Goal: Task Accomplishment & Management: Use online tool/utility

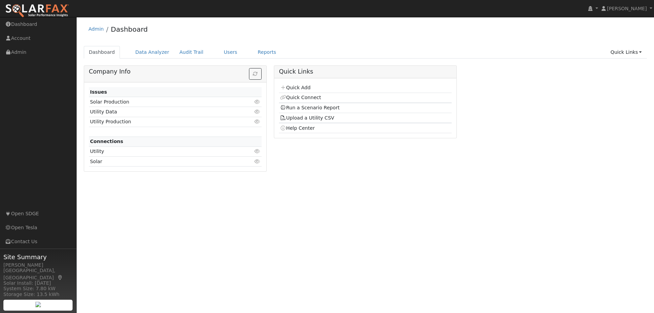
click at [295, 86] on link "Quick Add" at bounding box center [295, 87] width 30 height 5
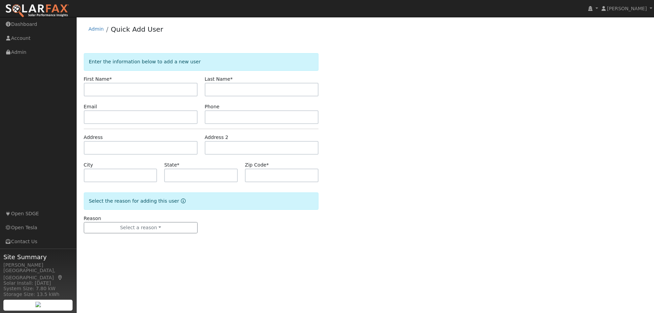
click at [105, 89] on input "text" at bounding box center [141, 90] width 114 height 14
type input "Dustin"
type input "Mcnamara"
click at [98, 115] on input "text" at bounding box center [141, 117] width 114 height 14
click at [107, 119] on input "text" at bounding box center [141, 117] width 114 height 14
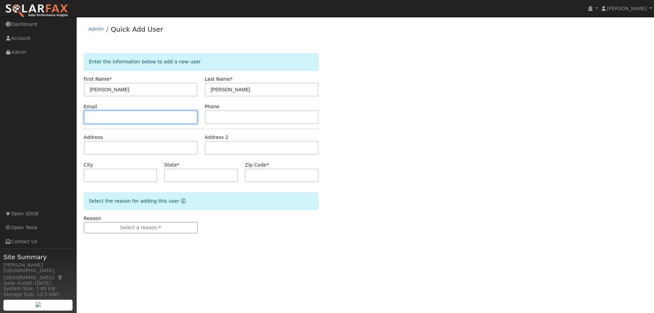
paste input "[EMAIL_ADDRESS][DOMAIN_NAME]"
type input "[EMAIL_ADDRESS][DOMAIN_NAME]"
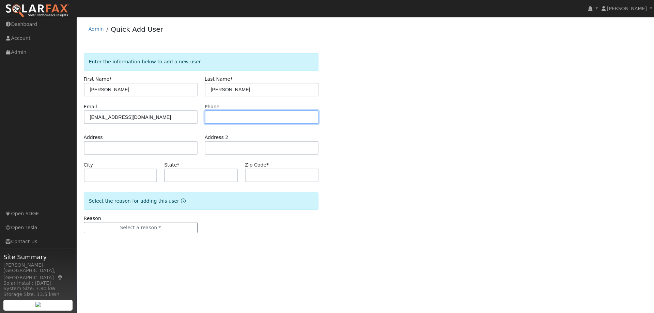
click at [227, 119] on input "text" at bounding box center [262, 117] width 114 height 14
click at [221, 114] on input "text" at bounding box center [262, 117] width 114 height 14
type input "7604294469"
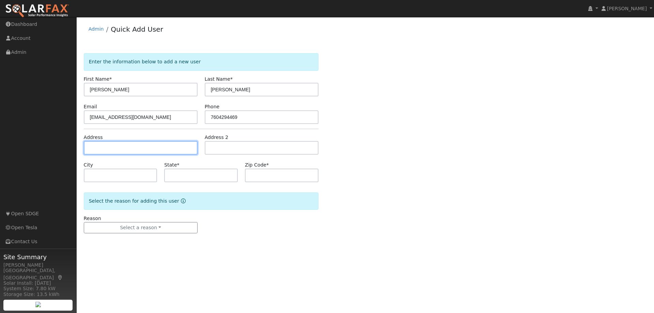
click at [104, 151] on input "text" at bounding box center [141, 148] width 114 height 14
type input "[STREET_ADDRESS]"
type input "Oceanside"
type input "CA"
type input "92057"
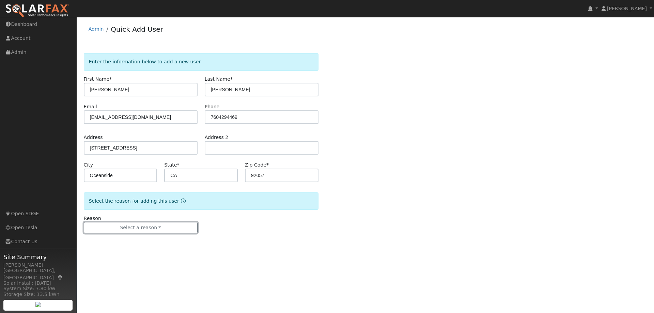
click at [145, 227] on button "Select a reason" at bounding box center [141, 228] width 114 height 12
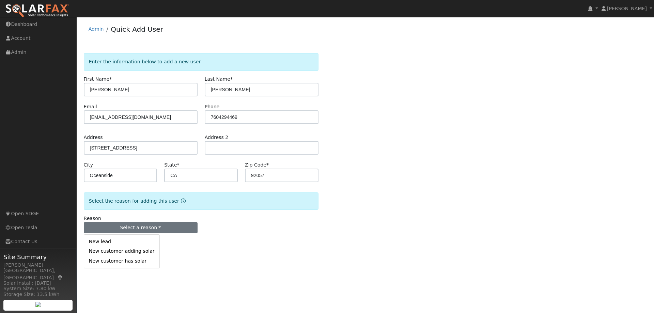
click at [131, 253] on link "New customer adding solar" at bounding box center [121, 252] width 75 height 10
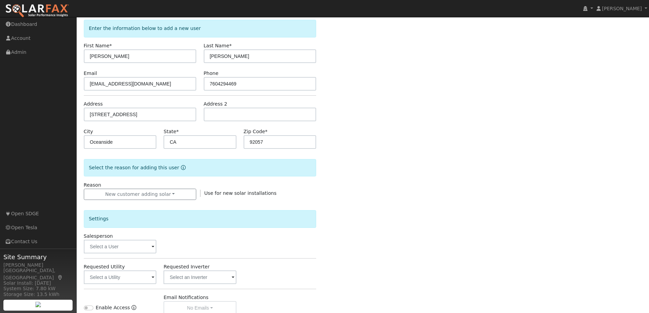
scroll to position [102, 0]
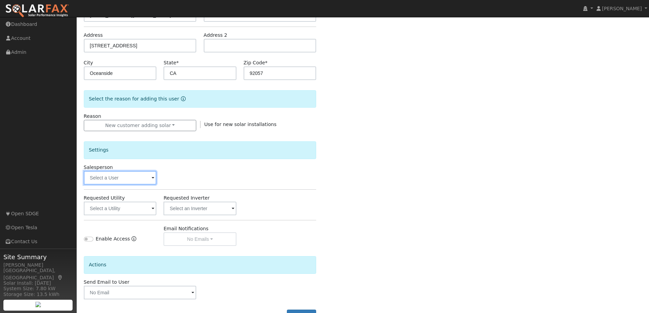
click at [109, 180] on input "text" at bounding box center [120, 178] width 73 height 14
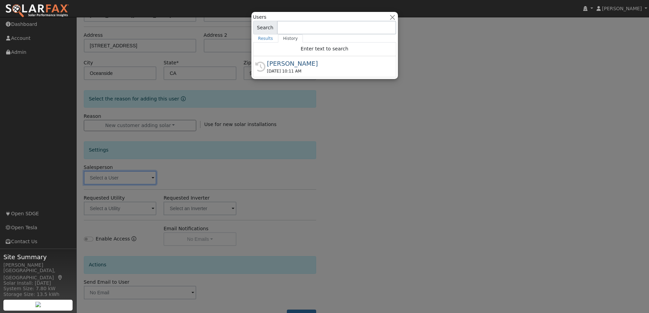
click at [293, 67] on div "[PERSON_NAME]" at bounding box center [327, 63] width 121 height 9
type input "[PERSON_NAME]"
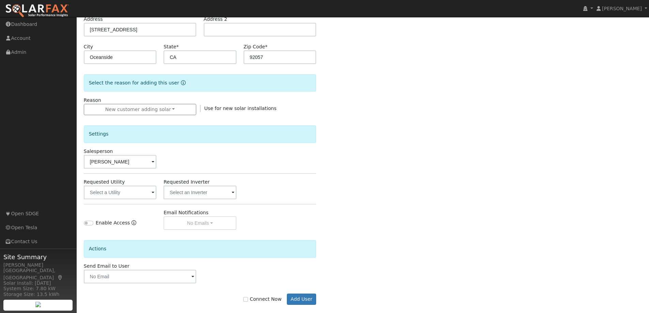
scroll to position [127, 0]
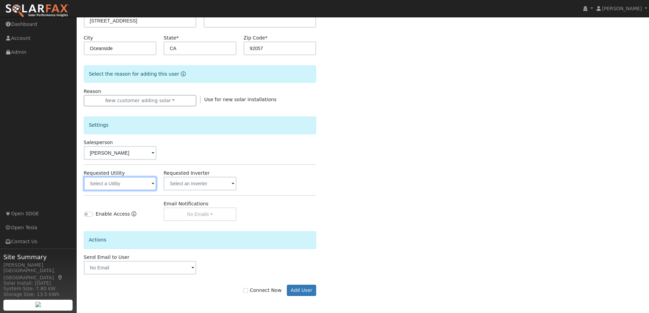
click at [112, 183] on input "text" at bounding box center [120, 184] width 73 height 14
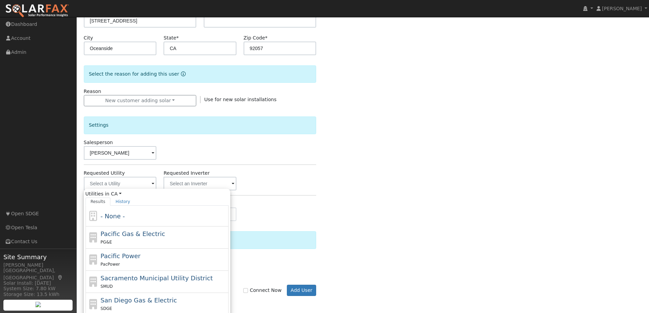
click at [138, 302] on span "San Diego Gas & Electric" at bounding box center [139, 300] width 76 height 7
type input "San Diego Gas & Electric"
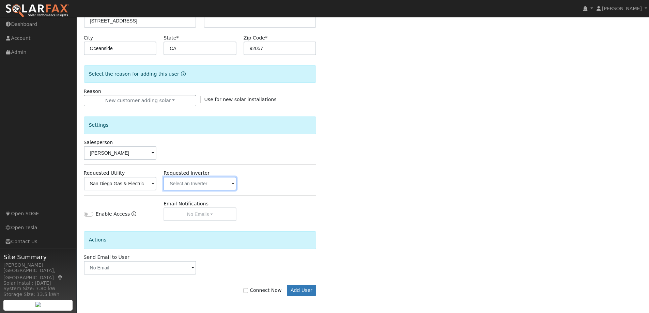
click at [157, 187] on input "text" at bounding box center [120, 184] width 73 height 14
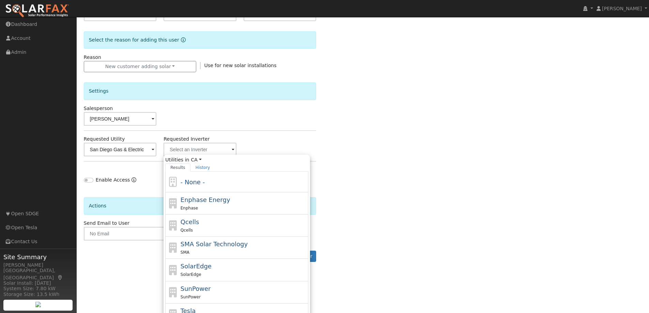
click at [410, 186] on div "Enter the information below to add a new user First Name * Dustin Last Name * M…" at bounding box center [363, 84] width 558 height 384
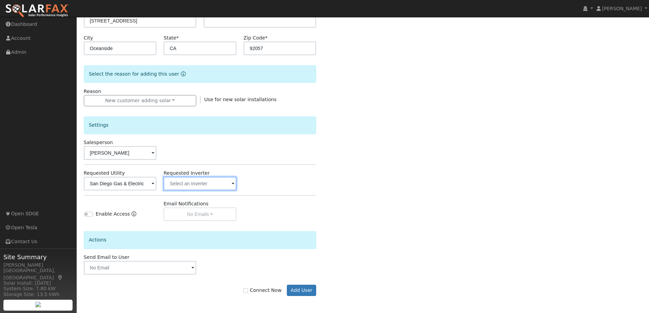
click at [157, 185] on input "text" at bounding box center [120, 184] width 73 height 14
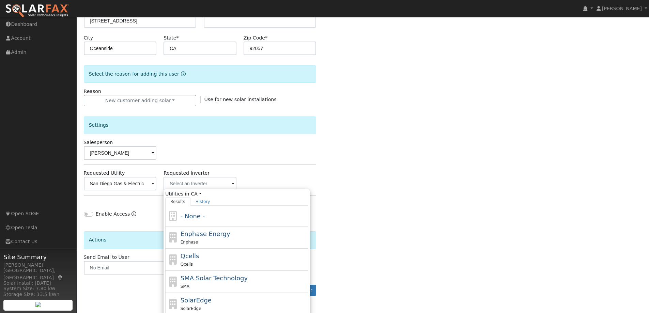
click at [357, 167] on div "Enter the information below to add a new user First Name * Dustin Last Name * M…" at bounding box center [363, 118] width 558 height 384
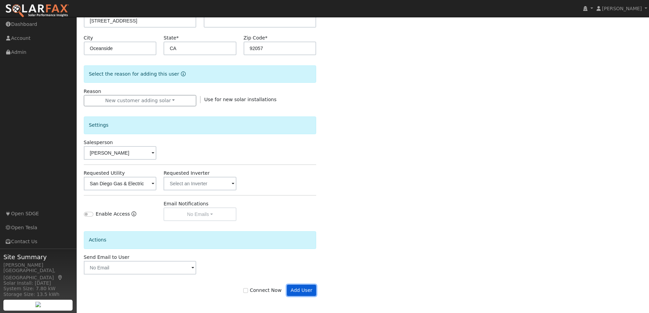
click at [299, 289] on button "Add User" at bounding box center [302, 291] width 30 height 12
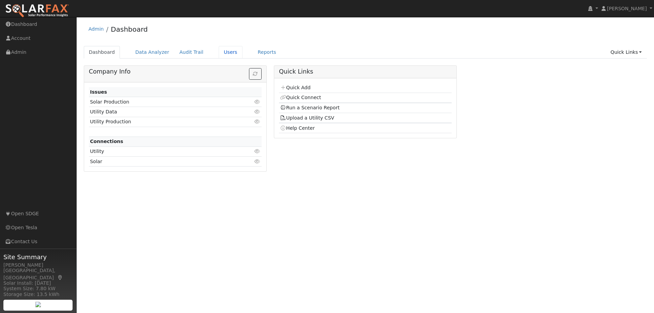
click at [219, 52] on link "Users" at bounding box center [231, 52] width 24 height 13
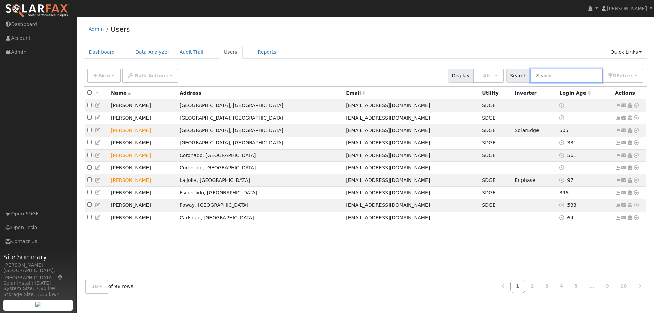
click at [552, 76] on input "text" at bounding box center [566, 76] width 72 height 14
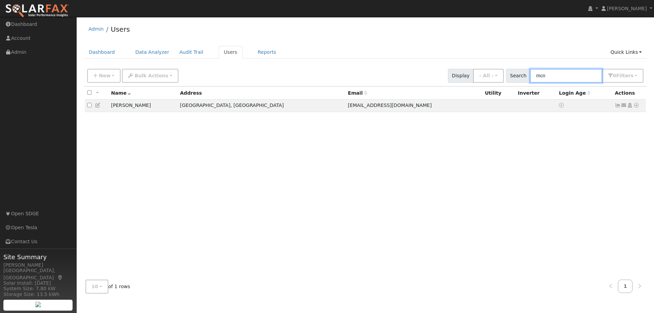
type input "mcn"
click at [636, 107] on icon at bounding box center [636, 105] width 6 height 5
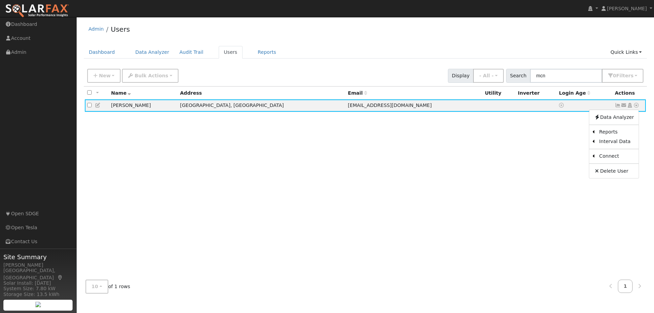
click at [0, 0] on link "Import From CSV" at bounding box center [0, 0] width 0 height 0
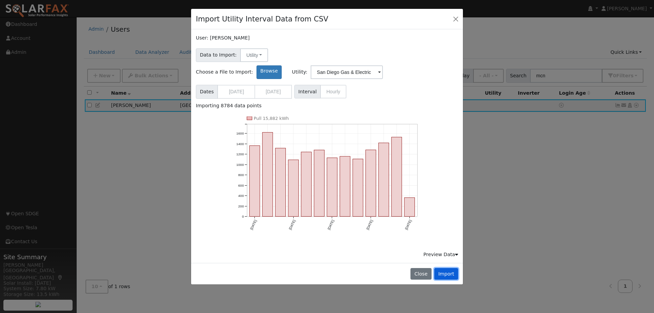
click at [445, 268] on button "Import" at bounding box center [446, 274] width 24 height 12
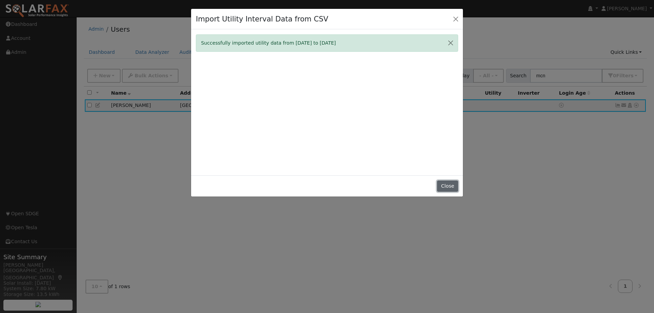
click at [446, 187] on button "Close" at bounding box center [447, 187] width 21 height 12
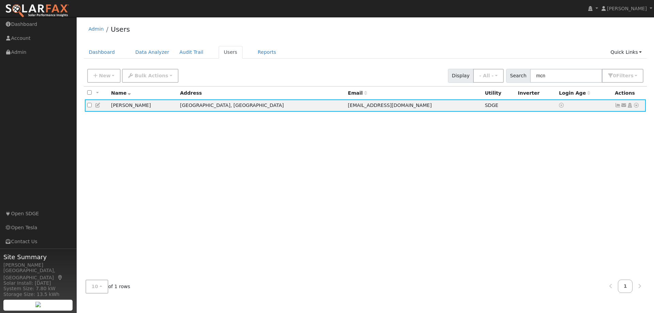
click at [635, 107] on icon at bounding box center [636, 105] width 6 height 5
click at [0, 0] on link "Scenario" at bounding box center [0, 0] width 0 height 0
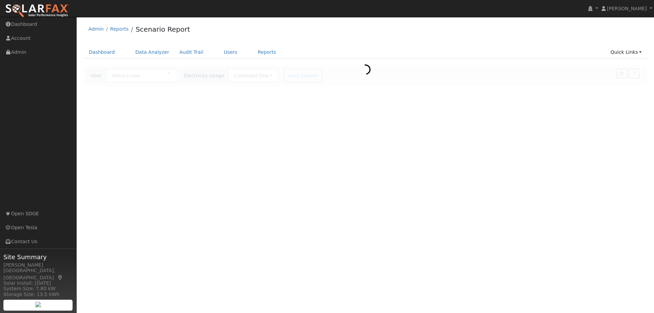
type input "[PERSON_NAME]"
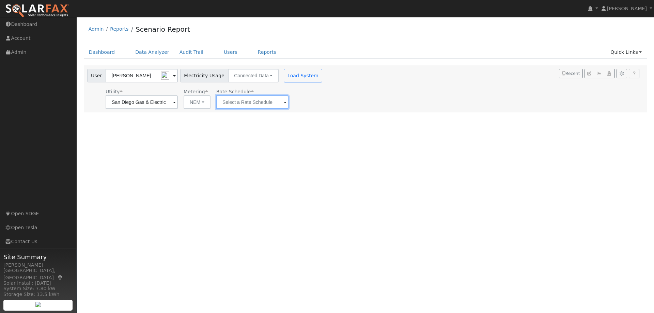
click at [178, 101] on input "text" at bounding box center [142, 102] width 72 height 14
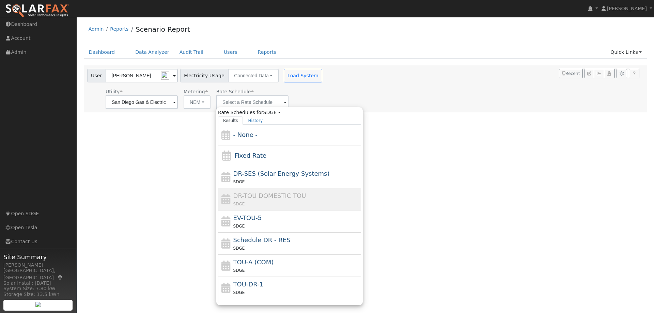
click at [267, 281] on div "TOU-DR-1 SDGE" at bounding box center [296, 288] width 126 height 16
type input "TOU-DR-1"
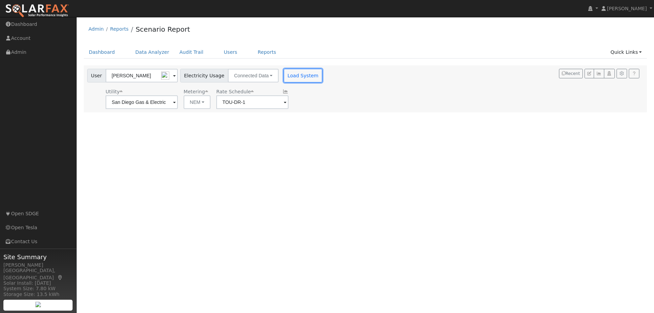
click at [288, 74] on button "Load System" at bounding box center [303, 76] width 39 height 14
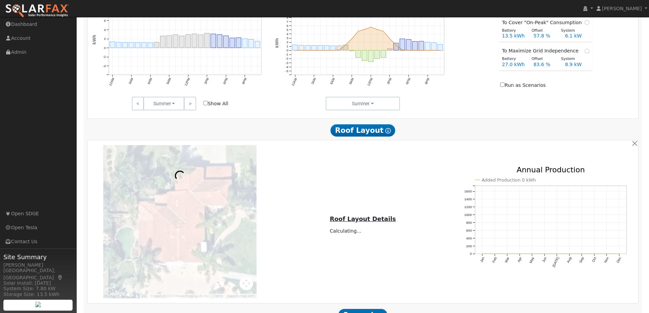
scroll to position [183, 0]
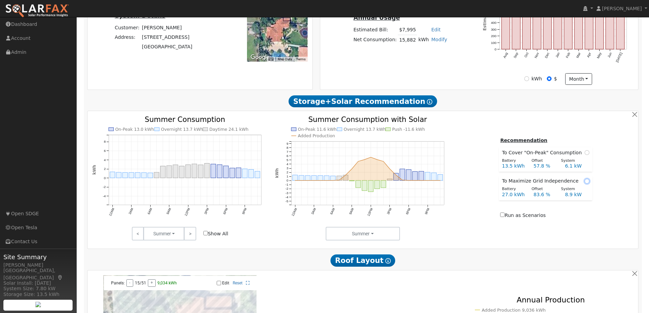
click at [585, 181] on input "radio" at bounding box center [587, 181] width 5 height 5
radio input "true"
click at [585, 153] on input "radio" at bounding box center [587, 152] width 5 height 5
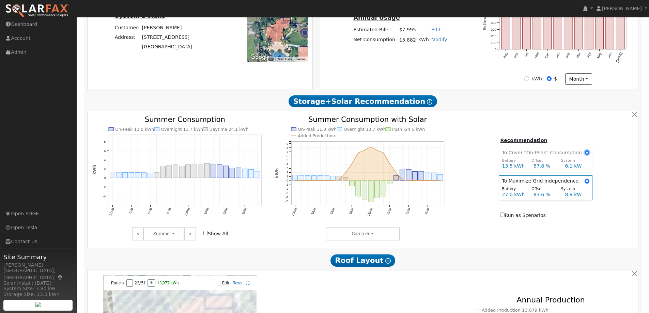
radio input "true"
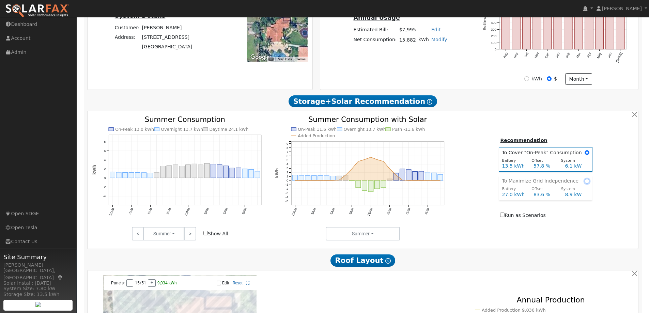
click at [585, 182] on input "radio" at bounding box center [587, 181] width 5 height 5
radio input "true"
radio input "false"
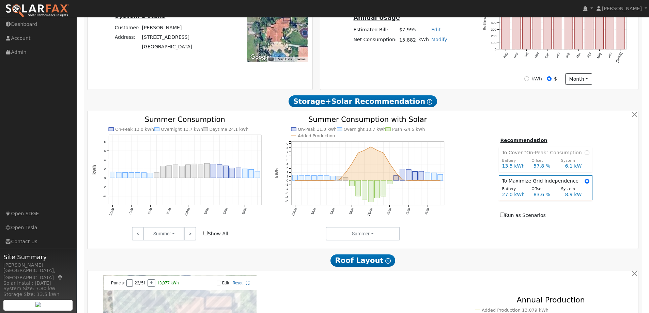
click at [607, 198] on div "Recommendation To Cover "On-Peak" Consumption Battery Offset System 13.5 kWh 57…" at bounding box center [545, 179] width 183 height 84
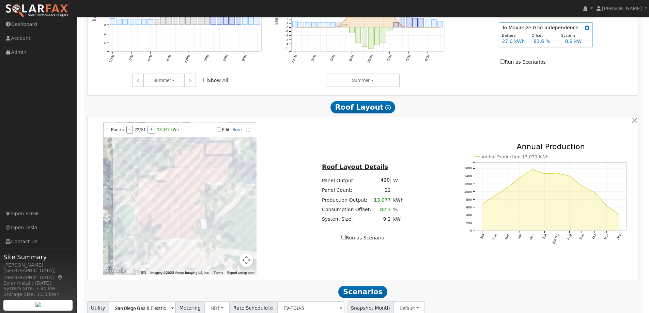
scroll to position [251, 0]
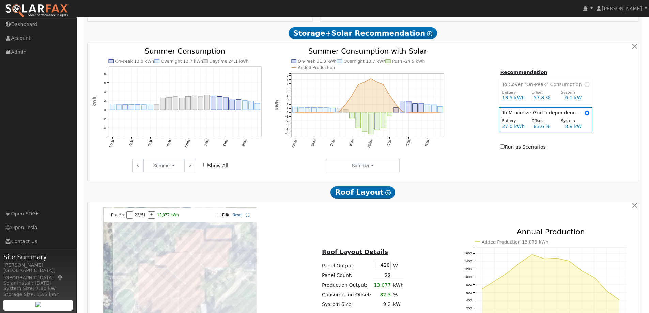
click at [505, 148] on input "Run as Scenarios" at bounding box center [502, 146] width 4 height 4
checkbox input "true"
click at [585, 86] on input "radio" at bounding box center [587, 84] width 5 height 5
radio input "true"
radio input "false"
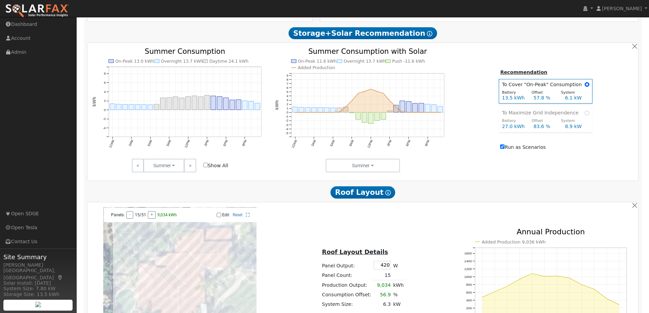
click at [586, 114] on span at bounding box center [587, 112] width 5 height 7
radio input "false"
radio input "true"
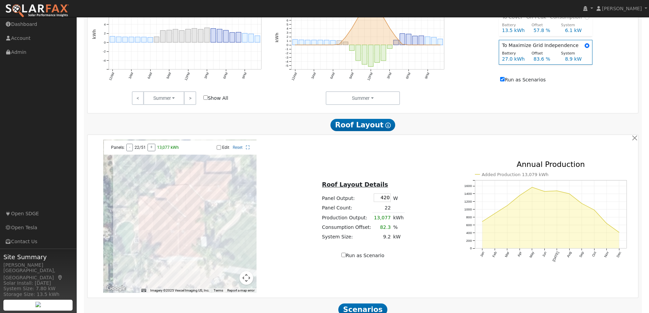
scroll to position [387, 0]
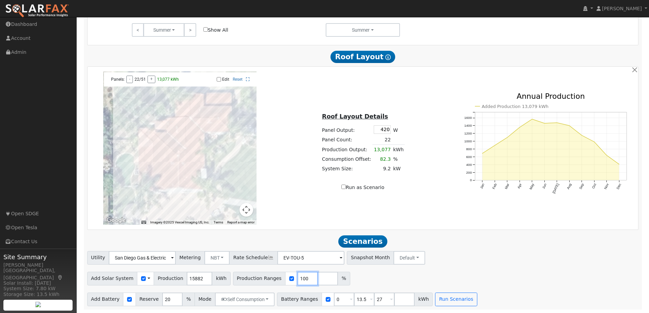
drag, startPoint x: 298, startPoint y: 275, endPoint x: 283, endPoint y: 276, distance: 15.7
click at [283, 276] on div "Production Ranges 100 %" at bounding box center [291, 279] width 117 height 14
type input "60"
click at [318, 281] on input "number" at bounding box center [328, 279] width 20 height 14
type input "50"
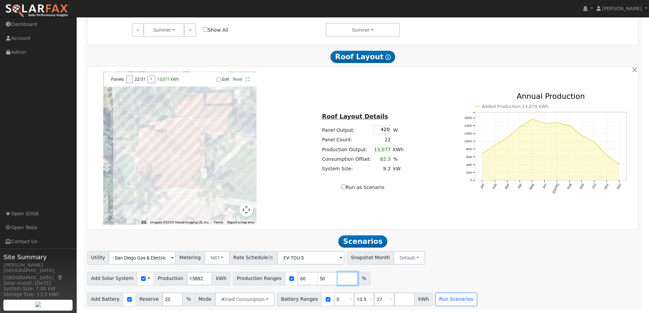
type input "50"
type input "60"
type input "1"
click at [338, 277] on input "1" at bounding box center [348, 279] width 20 height 14
type input "1"
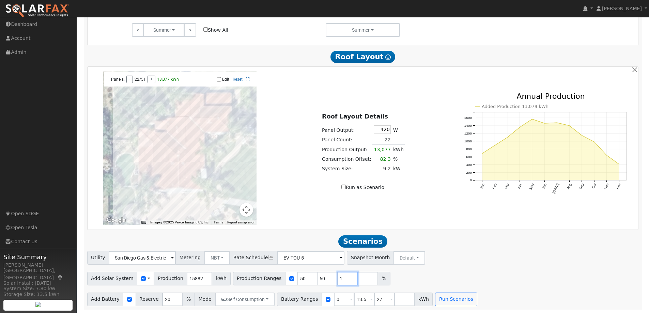
type input "50"
type input "60"
drag, startPoint x: 292, startPoint y: 277, endPoint x: 285, endPoint y: 278, distance: 6.5
click at [297, 278] on input "1" at bounding box center [307, 279] width 20 height 14
type input "50"
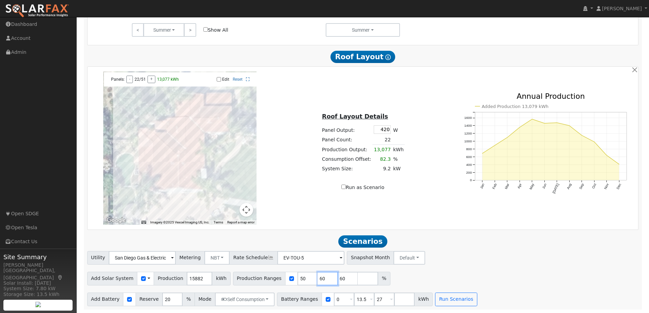
drag, startPoint x: 313, startPoint y: 278, endPoint x: 303, endPoint y: 277, distance: 10.2
click at [303, 277] on div "Production Ranges 50 60 60 %" at bounding box center [311, 279] width 157 height 14
type input "60"
drag, startPoint x: 331, startPoint y: 278, endPoint x: 325, endPoint y: 279, distance: 5.8
click at [338, 279] on input "80" at bounding box center [348, 279] width 20 height 14
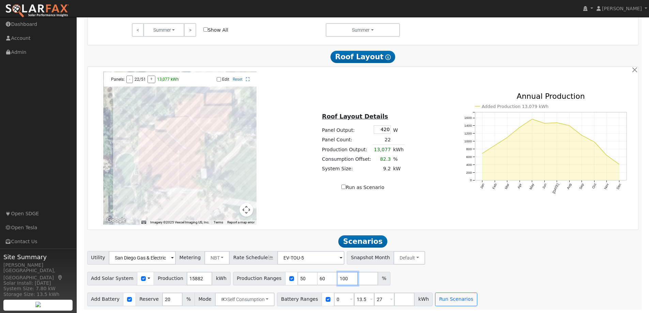
type input "100"
click at [419, 271] on div "Add Solar System Use CSV Data Production 15882 kWh Production Ranges 50 60 100 %" at bounding box center [363, 277] width 554 height 16
drag, startPoint x: 331, startPoint y: 299, endPoint x: 311, endPoint y: 299, distance: 20.4
click at [311, 299] on div "Battery Ranges 0 Overrides Reserve % Mode None None Self Consumption Peak Savin…" at bounding box center [355, 300] width 156 height 14
type input "13.5"
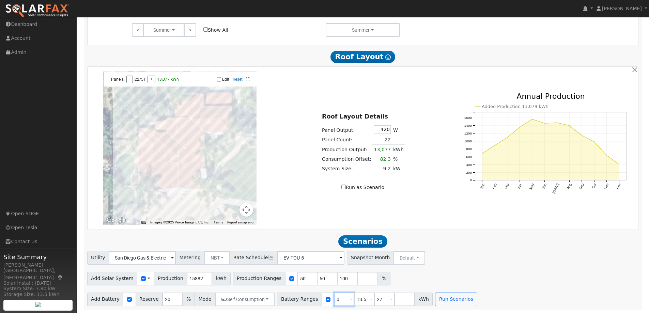
type input "27"
type input "13.5"
click at [421, 300] on button "Run Scenarios" at bounding box center [436, 300] width 42 height 14
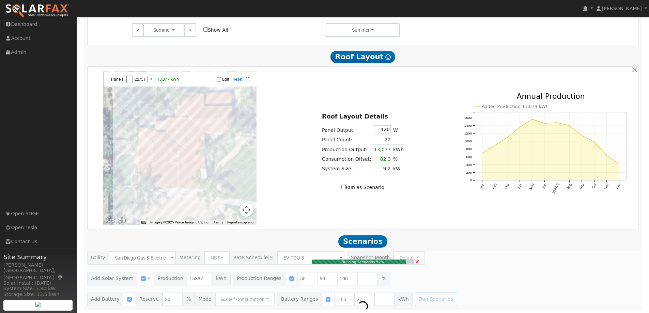
type input "6.4"
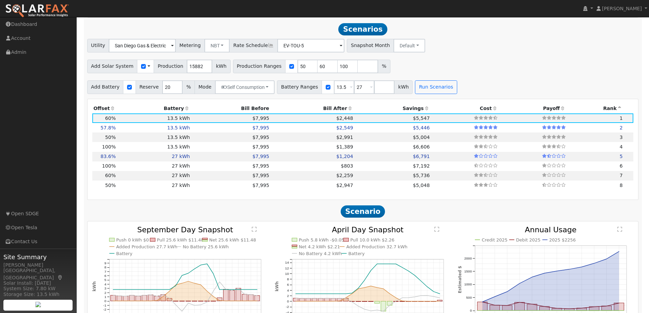
scroll to position [601, 0]
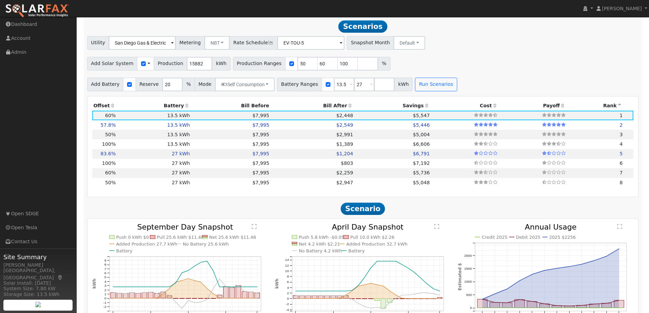
click at [100, 106] on th "Offset" at bounding box center [104, 106] width 25 height 10
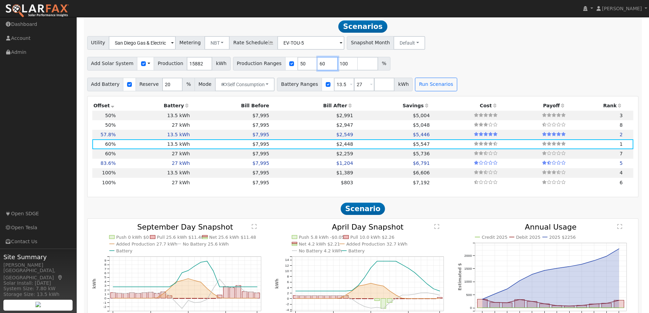
drag, startPoint x: 314, startPoint y: 64, endPoint x: 296, endPoint y: 62, distance: 18.5
click at [296, 62] on div "Production Ranges 50 60 100 %" at bounding box center [311, 64] width 157 height 14
type input "100"
click at [421, 87] on button "Run Scenarios" at bounding box center [436, 85] width 42 height 14
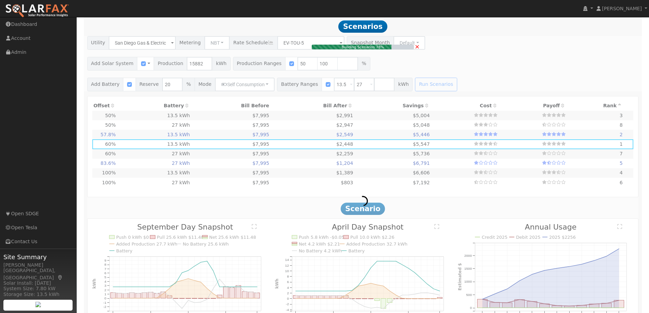
type input "6.1"
type input "$21,425"
type input "$11,288"
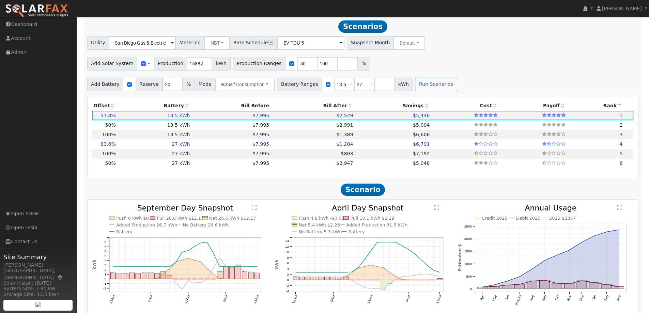
click at [101, 106] on th "Offset" at bounding box center [104, 106] width 25 height 10
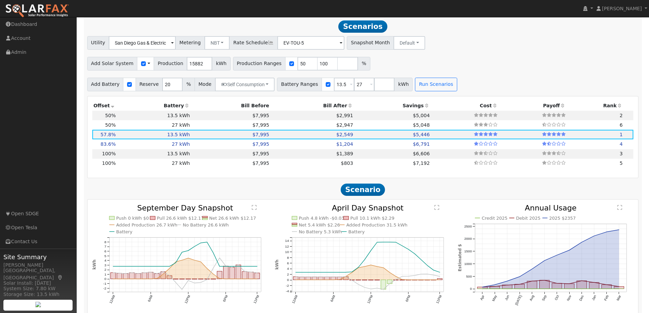
click at [96, 109] on th "Offset" at bounding box center [104, 106] width 25 height 10
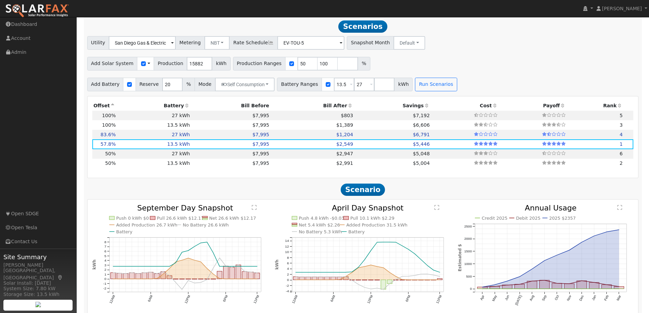
click at [96, 109] on th "Offset" at bounding box center [104, 106] width 25 height 10
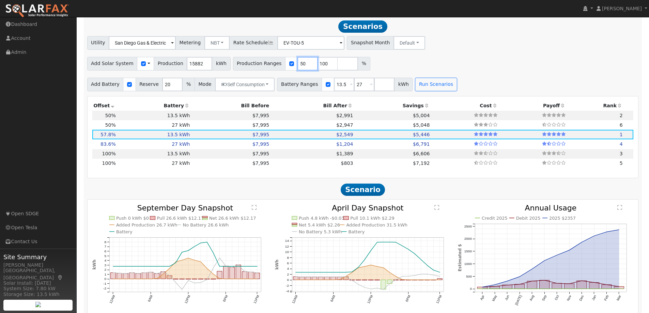
drag, startPoint x: 292, startPoint y: 65, endPoint x: 277, endPoint y: 66, distance: 15.0
click at [277, 66] on div "Production Ranges 50 100 %" at bounding box center [301, 64] width 137 height 14
type input "100"
drag, startPoint x: 336, startPoint y: 85, endPoint x: 319, endPoint y: 86, distance: 16.7
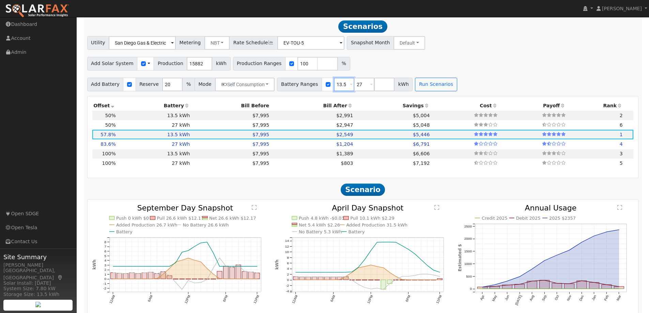
click at [319, 86] on div "Battery Ranges 13.5 Overrides Reserve % Mode None None Self Consumption Peak Sa…" at bounding box center [345, 85] width 136 height 14
type input "27"
click at [395, 82] on button "Run Scenarios" at bounding box center [416, 85] width 42 height 14
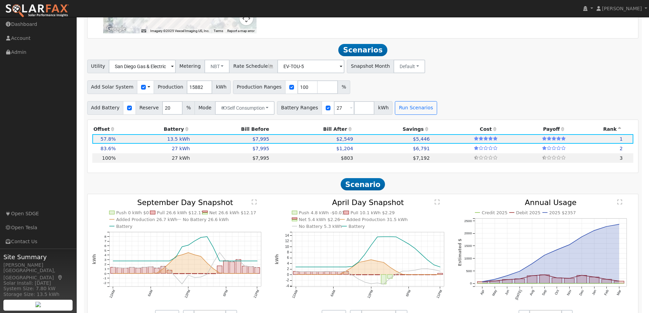
scroll to position [567, 0]
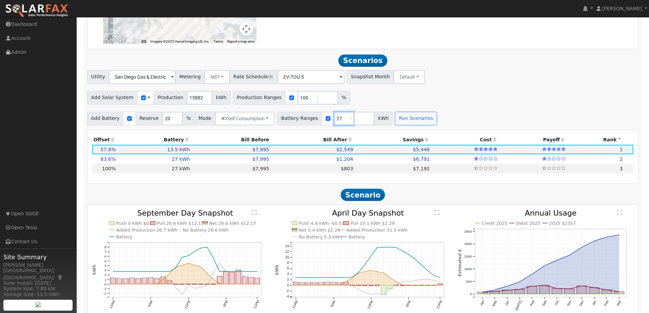
drag, startPoint x: 333, startPoint y: 118, endPoint x: 317, endPoint y: 118, distance: 16.7
click at [317, 118] on div "Battery Ranges 27 Overrides Reserve % Mode None None Self Consumption Peak Savi…" at bounding box center [334, 119] width 115 height 14
type input "13.5"
type input "27"
drag, startPoint x: 296, startPoint y: 97, endPoint x: 277, endPoint y: 96, distance: 19.4
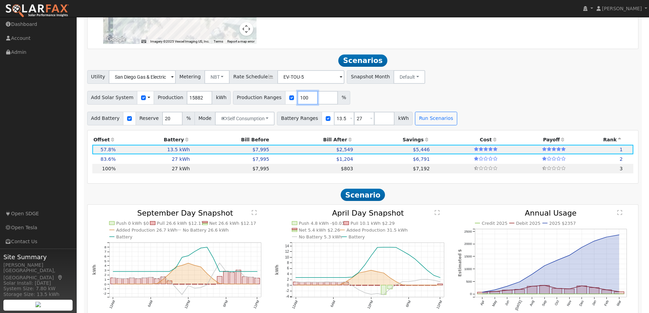
click at [277, 96] on div "Production Ranges 100 %" at bounding box center [291, 98] width 117 height 14
type input "60"
click at [318, 99] on input "number" at bounding box center [328, 98] width 20 height 14
type input "80"
click at [338, 101] on input "number" at bounding box center [348, 98] width 20 height 14
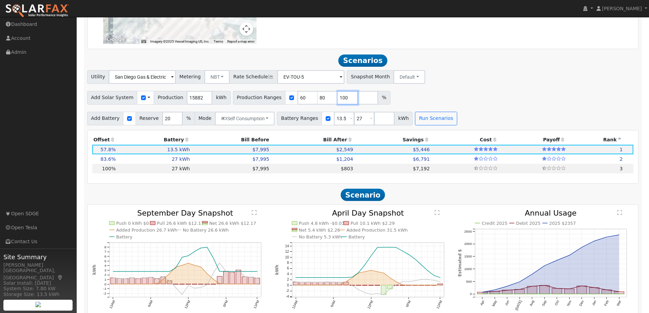
type input "100"
click at [417, 120] on button "Run Scenarios" at bounding box center [436, 119] width 42 height 14
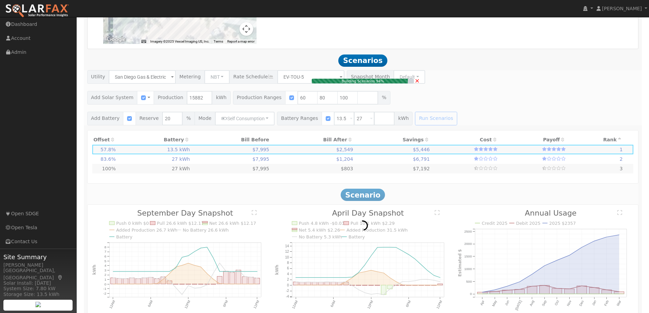
type input "8.5"
type input "$29,647"
type input "$13,754"
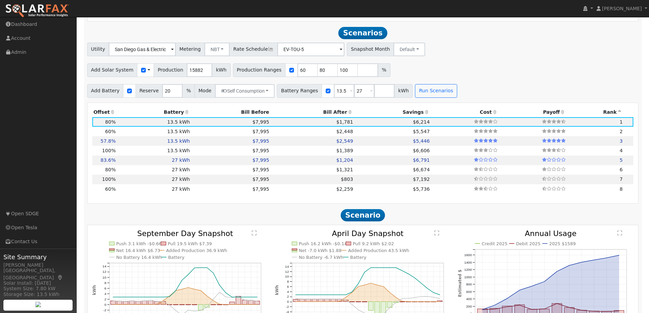
scroll to position [601, 0]
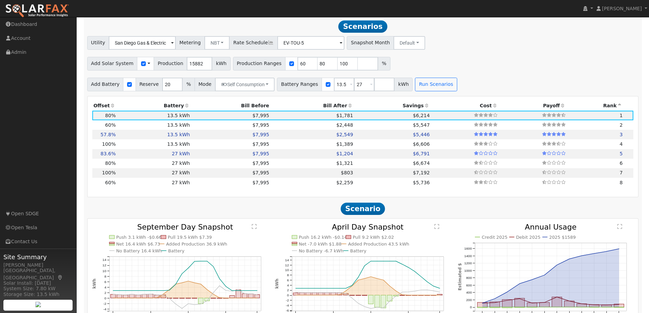
click at [103, 106] on th "Offset" at bounding box center [104, 106] width 25 height 10
